Goal: Task Accomplishment & Management: Complete application form

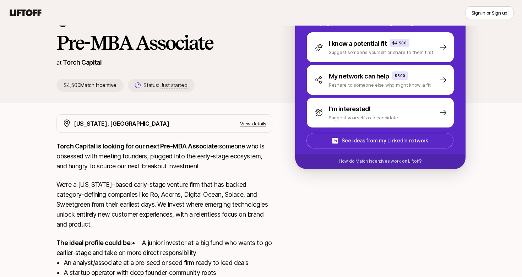
scroll to position [99, 0]
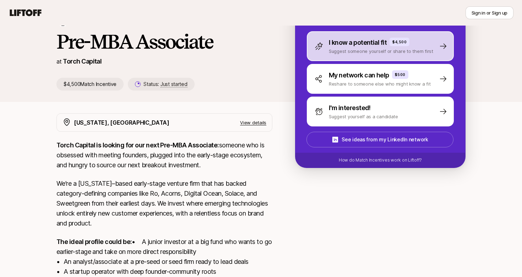
click at [405, 55] on div "I know a potential fit $4,500 Suggest someone yourself or share to them first" at bounding box center [380, 46] width 147 height 30
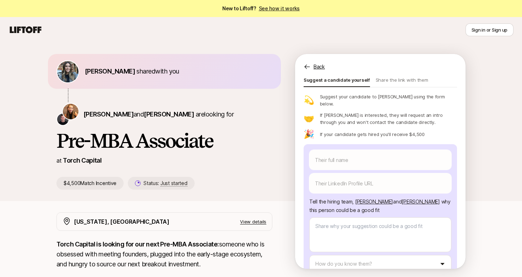
scroll to position [38, 0]
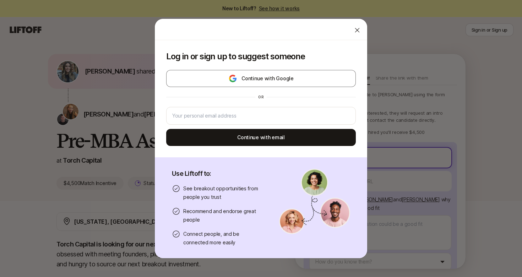
click at [317, 143] on body "New to Liftoff? See how it works Sign in or Sign up Sign in or Sign up [PERSON_…" at bounding box center [261, 138] width 522 height 277
click at [356, 29] on icon at bounding box center [357, 30] width 7 height 7
type textarea "x"
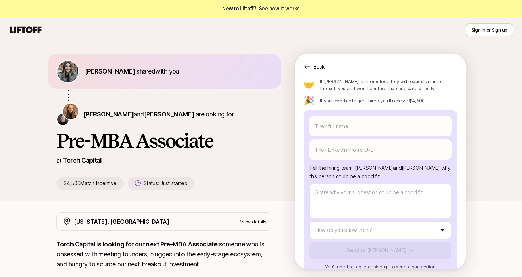
scroll to position [2, 0]
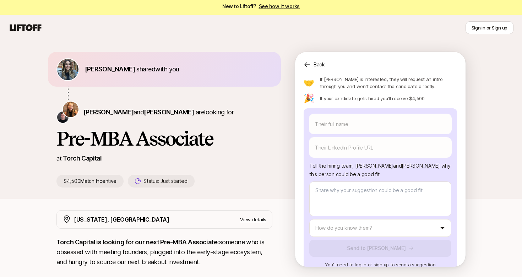
click at [313, 65] on div "Back" at bounding box center [380, 60] width 171 height 17
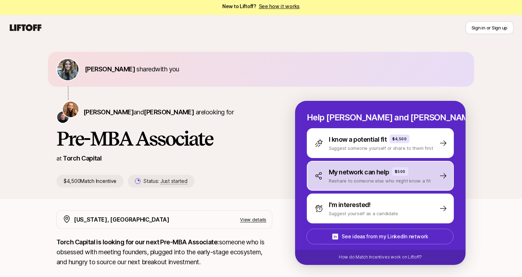
click at [361, 187] on div "My network can help $500 Reshare to someone else who might know a fit" at bounding box center [380, 176] width 147 height 30
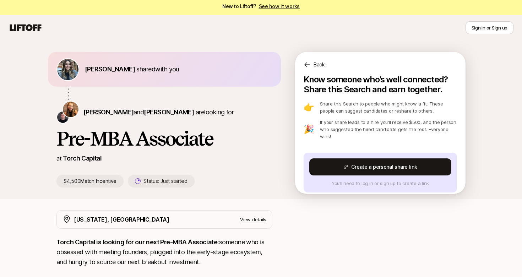
scroll to position [0, 0]
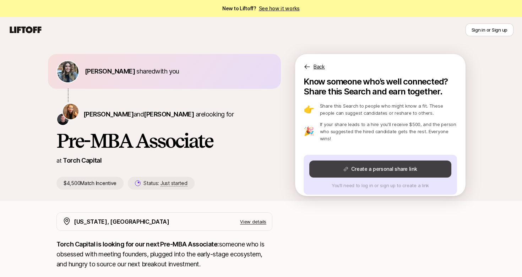
click at [345, 167] on icon at bounding box center [346, 169] width 5 height 5
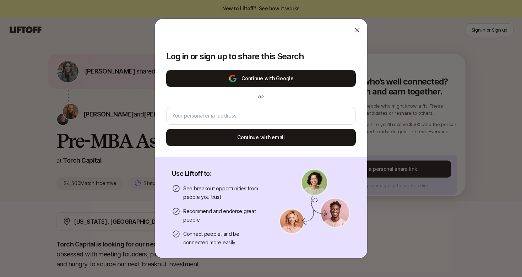
click at [279, 80] on button "Continue with Google" at bounding box center [261, 78] width 190 height 17
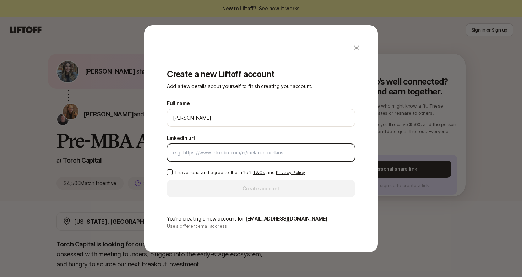
paste input "[URL][DOMAIN_NAME]"
type input "[URL][DOMAIN_NAME]"
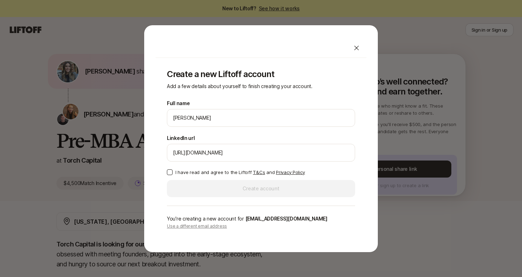
click at [183, 172] on p "I have read and agree to the Liftoff T&Cs and Privacy Policy" at bounding box center [240, 172] width 129 height 7
click at [173, 172] on button "I have read and agree to the Liftoff T&Cs and Privacy Policy" at bounding box center [170, 173] width 6 height 6
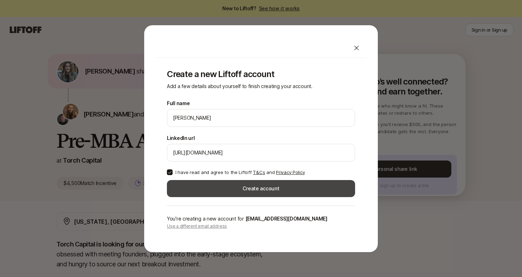
click at [214, 190] on button "Create account" at bounding box center [261, 188] width 188 height 17
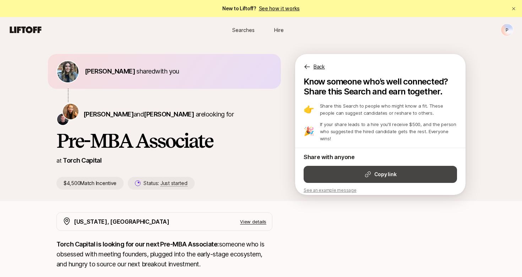
click at [376, 172] on button "Copy link" at bounding box center [381, 174] width 154 height 17
